Goal: Check status: Check status

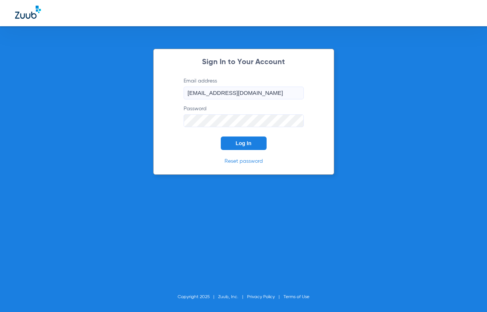
click at [241, 140] on span "Log In" at bounding box center [244, 143] width 16 height 6
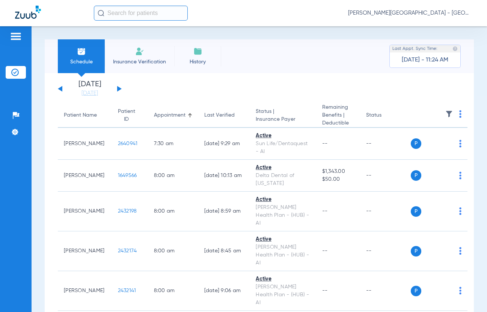
click at [120, 88] on button at bounding box center [119, 89] width 5 height 6
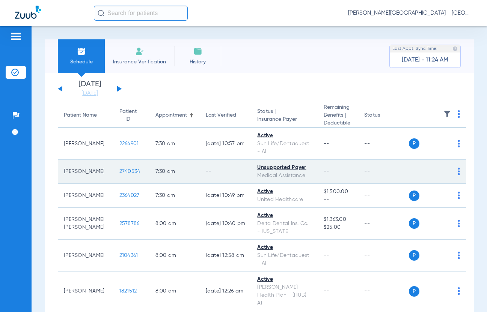
drag, startPoint x: 85, startPoint y: 189, endPoint x: 133, endPoint y: 190, distance: 48.1
click at [101, 184] on tr "[PERSON_NAME] 2740534 7:30 AM -- Unsupported Payer Medical Assistance -- -- P S" at bounding box center [262, 172] width 408 height 24
click at [124, 184] on td "2740534" at bounding box center [131, 172] width 36 height 24
drag, startPoint x: 133, startPoint y: 190, endPoint x: 123, endPoint y: 189, distance: 10.2
click at [100, 184] on tr "[PERSON_NAME] 2740534 7:30 AM -- Unsupported Payer Medical Assistance -- -- P S" at bounding box center [262, 172] width 408 height 24
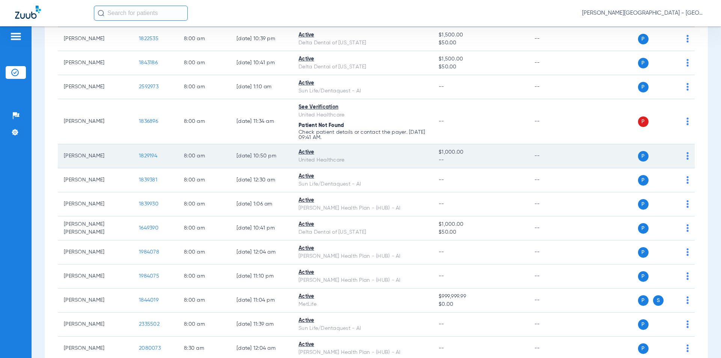
scroll to position [413, 0]
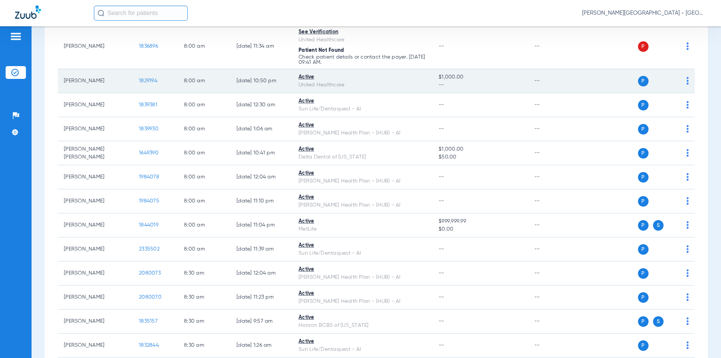
drag, startPoint x: 133, startPoint y: 81, endPoint x: 153, endPoint y: 81, distance: 20.3
click at [133, 81] on td "1829194" at bounding box center [155, 81] width 45 height 24
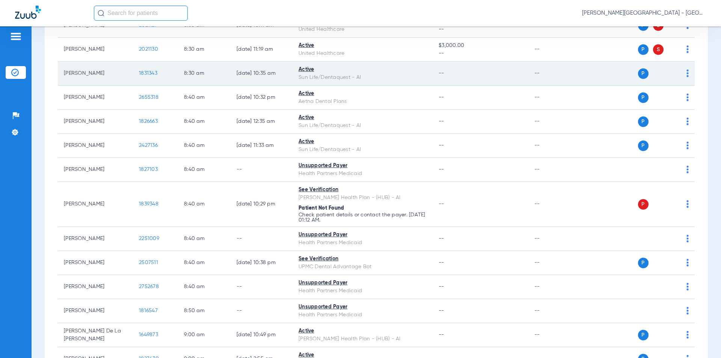
scroll to position [864, 0]
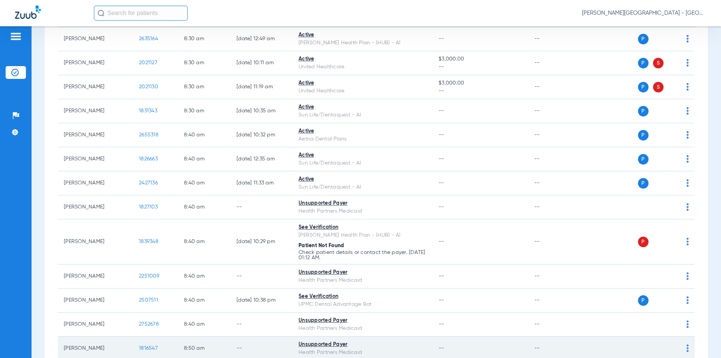
drag, startPoint x: 136, startPoint y: 63, endPoint x: 150, endPoint y: 357, distance: 294.7
click at [132, 63] on tr "[PERSON_NAME] 2021127 8:30 AM [DATE] 10:11 AM Active United Healthcare $3,000.0…" at bounding box center [376, 63] width 637 height 24
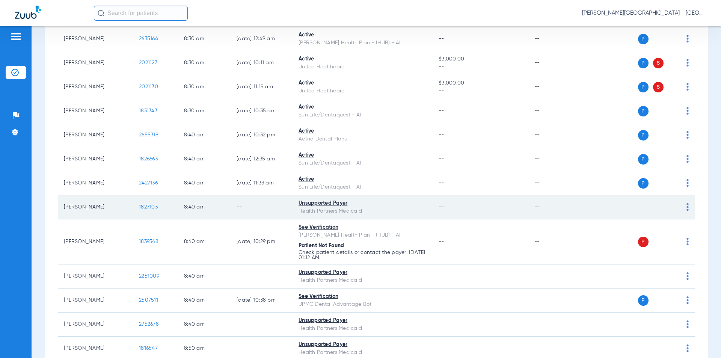
click at [133, 207] on tr "[PERSON_NAME] 1827103 8:40 AM -- Unsupported Payer Health Partners Medicaid -- …" at bounding box center [376, 207] width 637 height 24
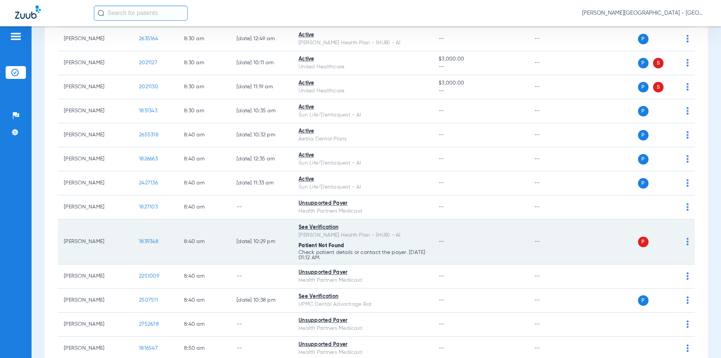
click at [133, 242] on td "1839348" at bounding box center [155, 241] width 45 height 45
click at [133, 242] on tr "[PERSON_NAME] 1839348 8:40 AM [DATE] 10:29 PM See Verification [PERSON_NAME] He…" at bounding box center [376, 241] width 637 height 45
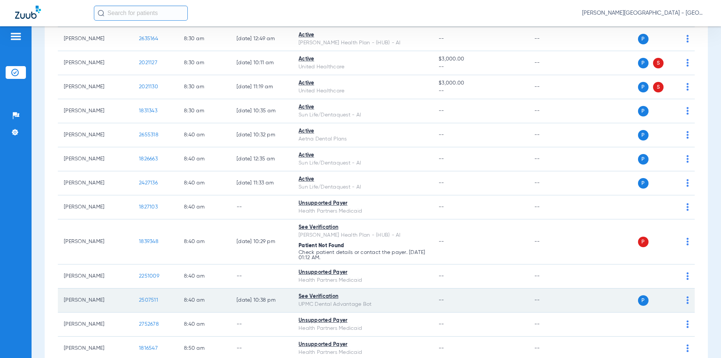
scroll to position [939, 0]
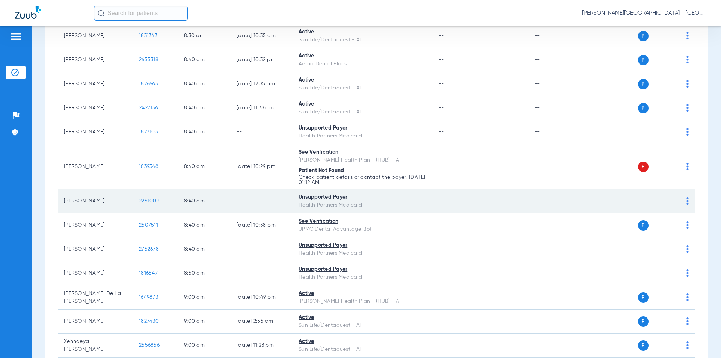
drag, startPoint x: 128, startPoint y: 201, endPoint x: 147, endPoint y: 200, distance: 19.2
click at [127, 201] on tr "[PERSON_NAME] 2251009 8:40 AM -- Unsupported Payer Health Partners Medicaid -- …" at bounding box center [376, 201] width 637 height 24
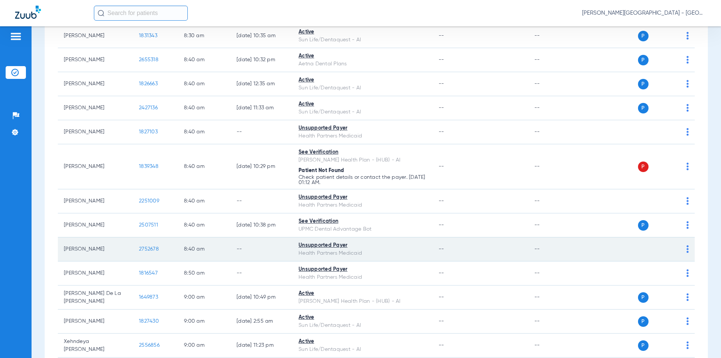
drag, startPoint x: 160, startPoint y: 249, endPoint x: 136, endPoint y: 248, distance: 24.8
click at [136, 248] on td "2752678" at bounding box center [155, 249] width 45 height 24
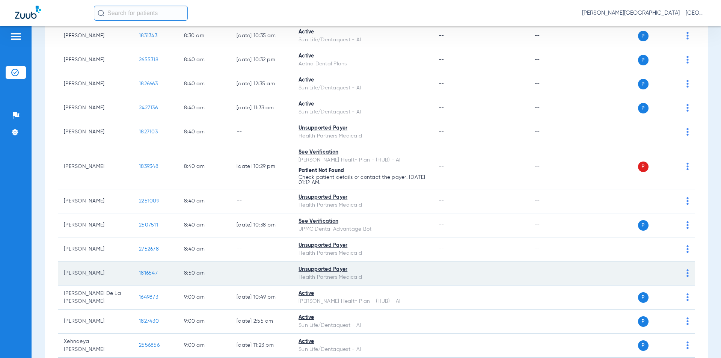
drag, startPoint x: 162, startPoint y: 274, endPoint x: 149, endPoint y: 274, distance: 12.4
click at [135, 275] on td "1816547" at bounding box center [155, 273] width 45 height 24
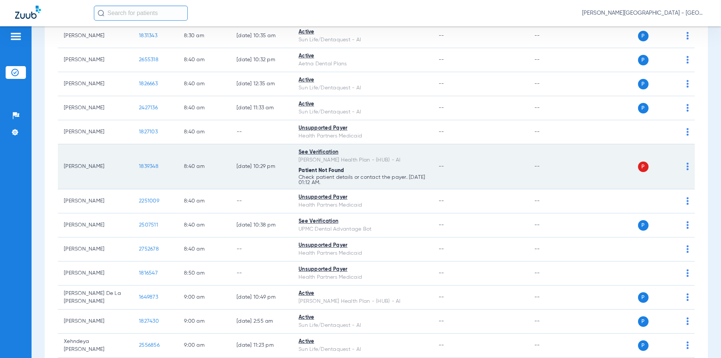
drag, startPoint x: 157, startPoint y: 166, endPoint x: 138, endPoint y: 166, distance: 18.4
click at [138, 166] on td "1839348" at bounding box center [155, 166] width 45 height 45
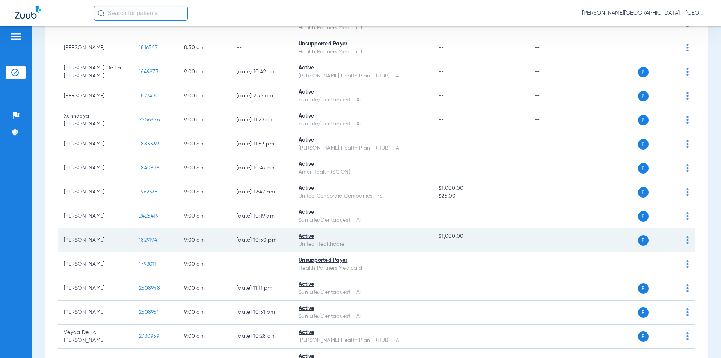
scroll to position [1202, 0]
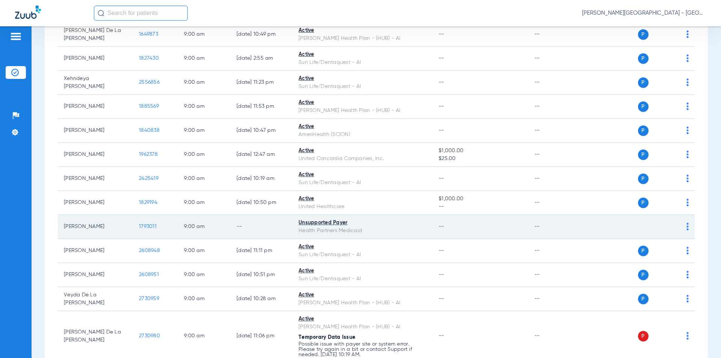
drag, startPoint x: 144, startPoint y: 228, endPoint x: 163, endPoint y: 223, distance: 19.4
click at [133, 227] on td "1793011" at bounding box center [155, 227] width 45 height 24
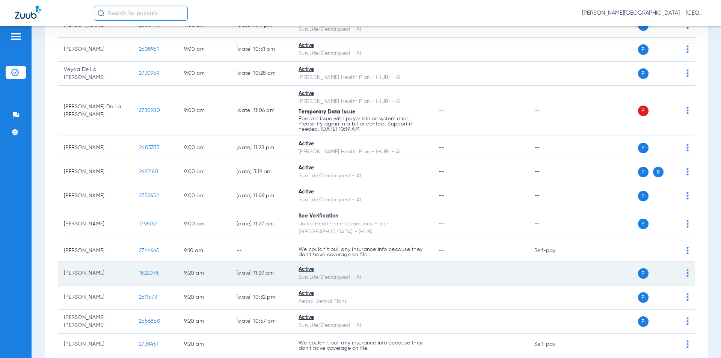
scroll to position [1464, 0]
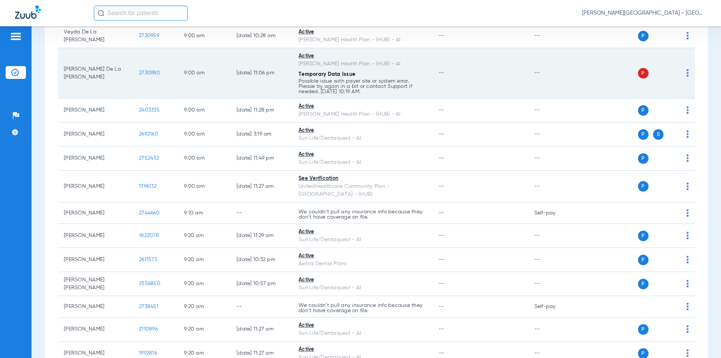
drag, startPoint x: 146, startPoint y: 74, endPoint x: 156, endPoint y: 80, distance: 11.7
click at [136, 74] on td "2730980" at bounding box center [155, 73] width 45 height 50
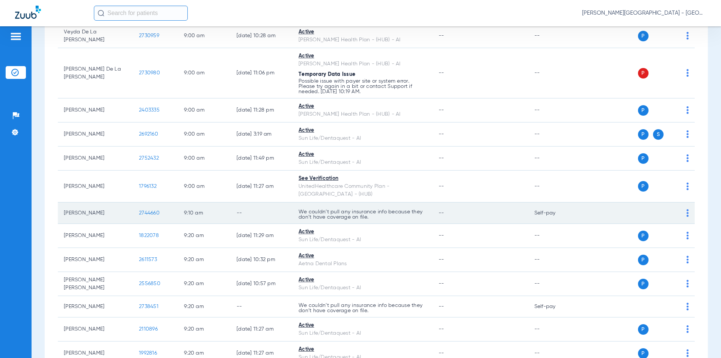
drag, startPoint x: 161, startPoint y: 207, endPoint x: 156, endPoint y: 205, distance: 5.5
click at [130, 206] on tr "[PERSON_NAME] 2744660 9:10 AM -- We couldn’t pull any insurance info because th…" at bounding box center [376, 212] width 637 height 21
copy tr "2744660"
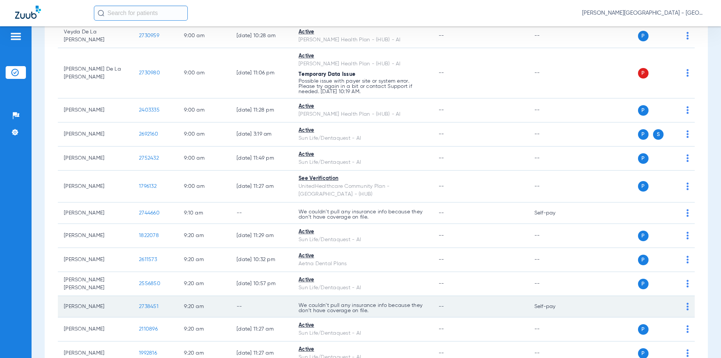
drag, startPoint x: 160, startPoint y: 299, endPoint x: 150, endPoint y: 299, distance: 10.1
click at [127, 300] on tr "[PERSON_NAME] 2738451 9:20 AM -- We couldn’t pull any insurance info because th…" at bounding box center [376, 306] width 637 height 21
copy tr "2738451"
